Goal: Navigation & Orientation: Understand site structure

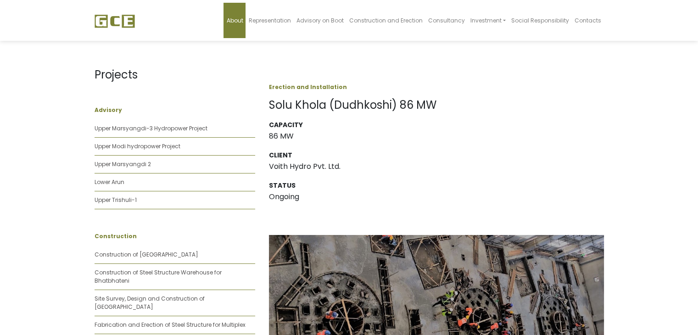
click at [240, 22] on span "About" at bounding box center [234, 21] width 17 height 8
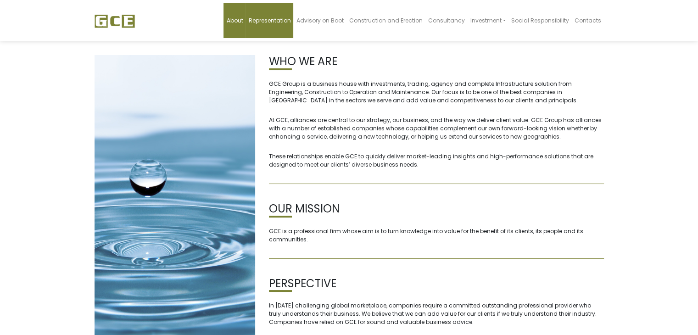
click at [280, 21] on span "Representation" at bounding box center [269, 21] width 42 height 8
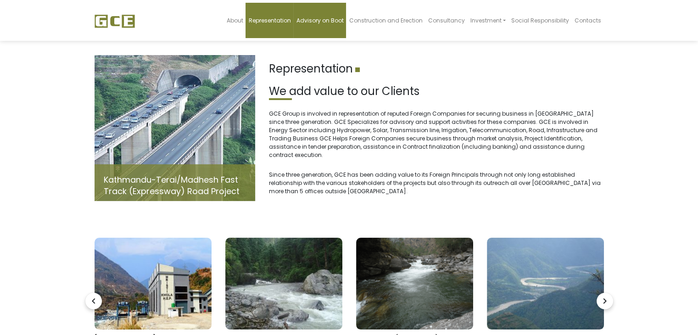
click at [327, 22] on span "Advisory on Boot" at bounding box center [319, 21] width 47 height 8
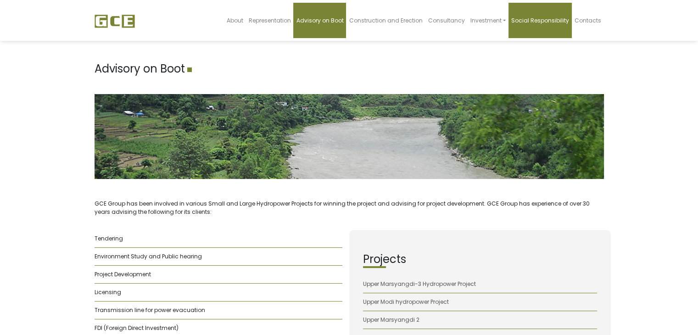
click at [532, 18] on span "Social Responsibility" at bounding box center [540, 21] width 58 height 8
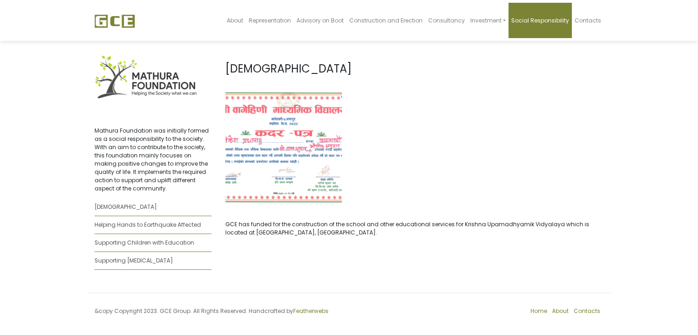
click at [297, 155] on img at bounding box center [283, 146] width 117 height 115
click at [243, 21] on span "About" at bounding box center [234, 21] width 17 height 8
